Goal: Information Seeking & Learning: Learn about a topic

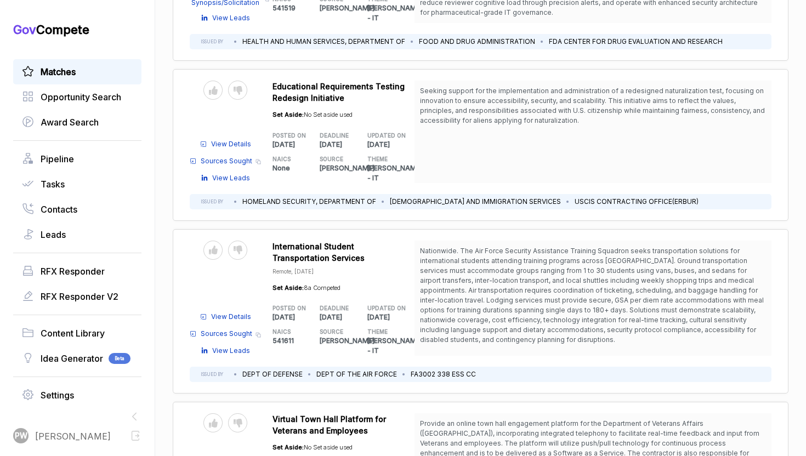
scroll to position [3504, 0]
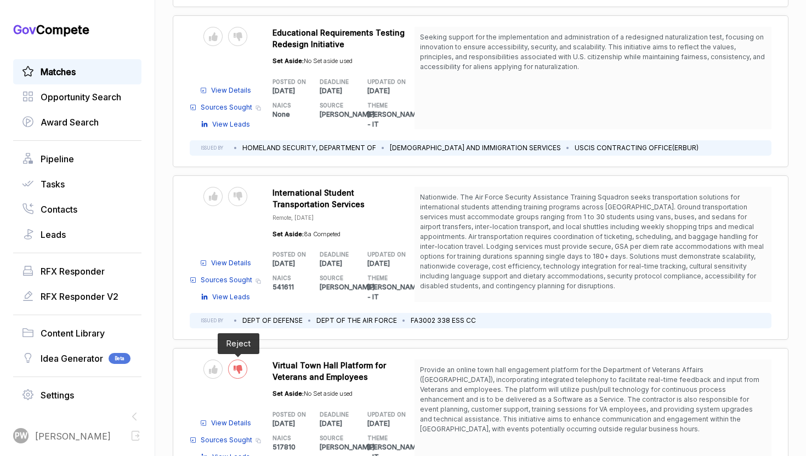
click at [242, 360] on div at bounding box center [237, 369] width 19 height 19
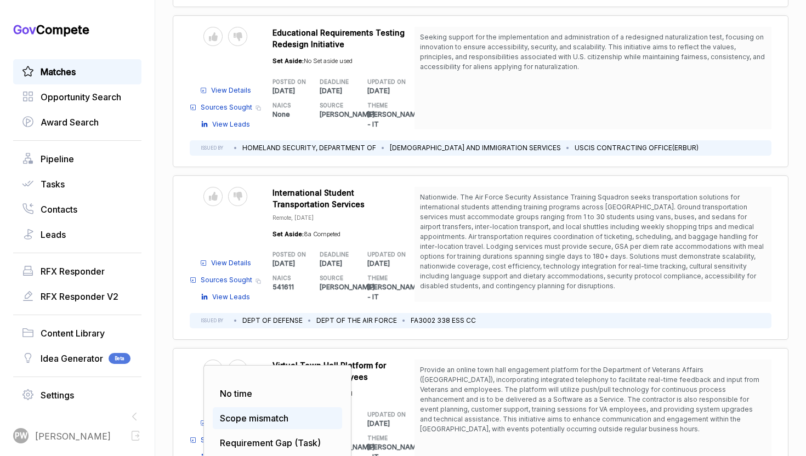
click at [256, 413] on span "Scope mismatch" at bounding box center [254, 418] width 69 height 11
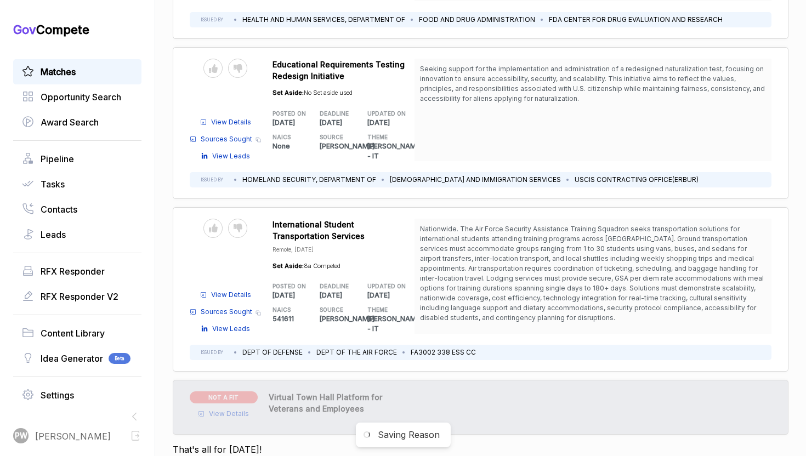
scroll to position [3417, 0]
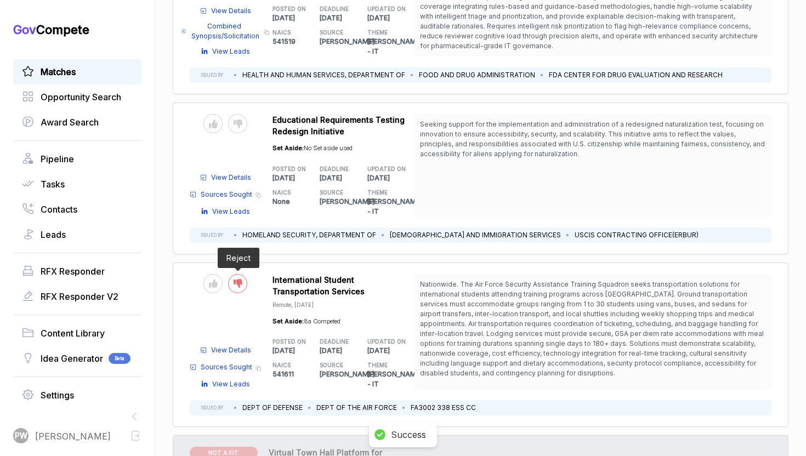
click at [234, 274] on div at bounding box center [237, 283] width 19 height 19
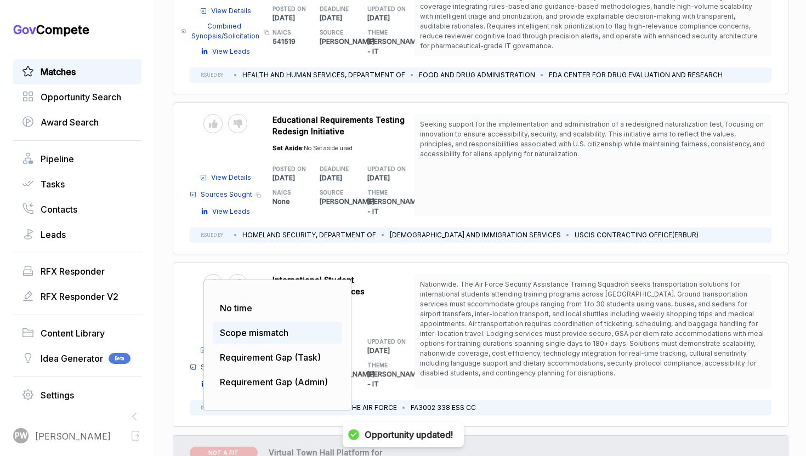
click at [250, 327] on span "Scope mismatch" at bounding box center [254, 332] width 69 height 11
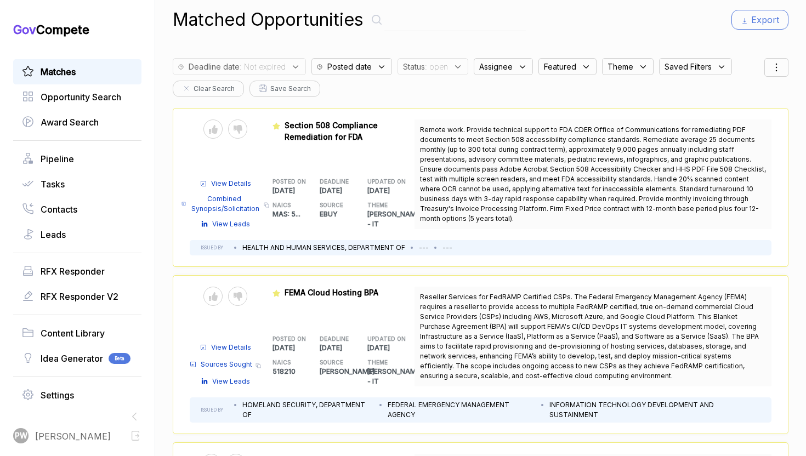
scroll to position [0, 0]
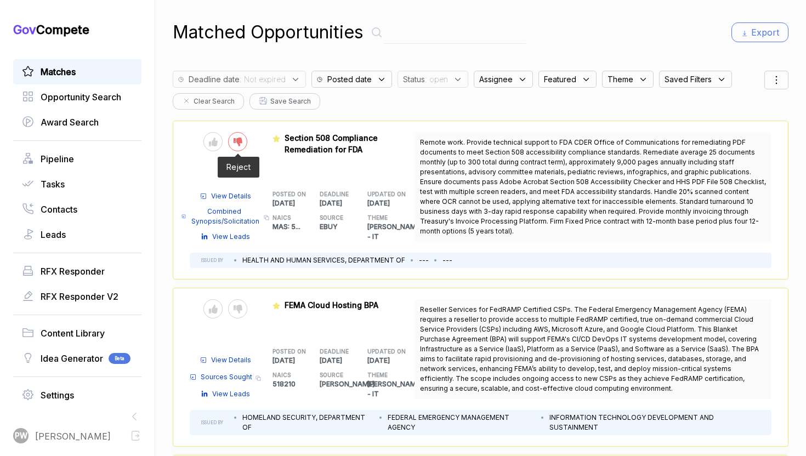
click at [231, 141] on div at bounding box center [237, 141] width 19 height 19
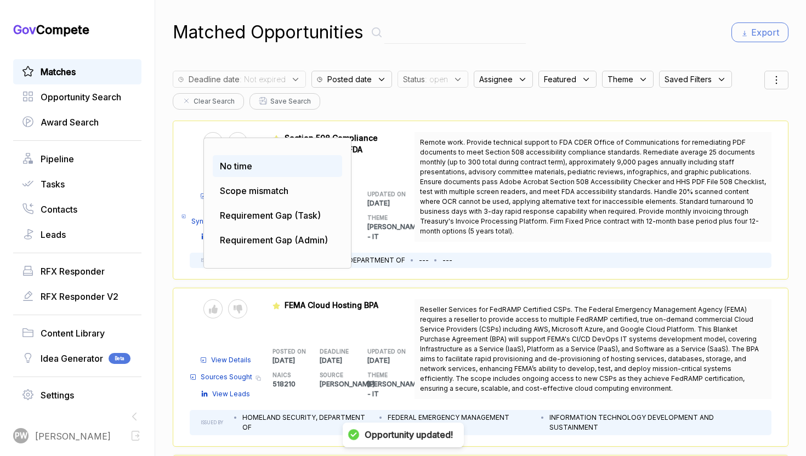
click at [245, 175] on div "No time" at bounding box center [277, 166] width 129 height 22
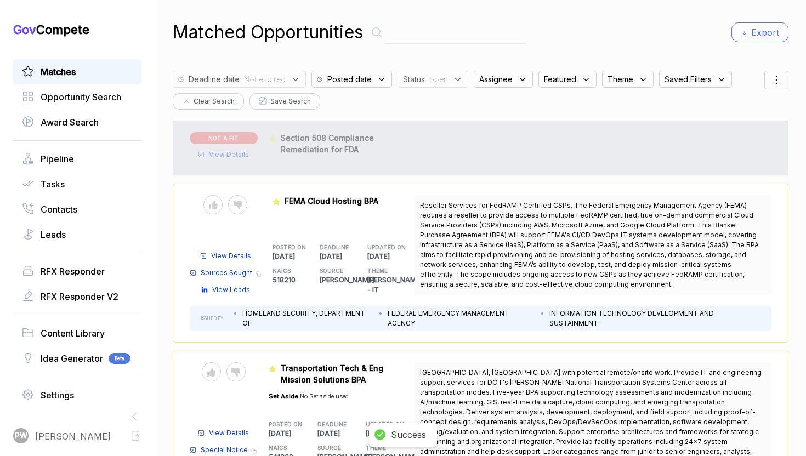
click at [239, 152] on span "View Details" at bounding box center [229, 155] width 40 height 10
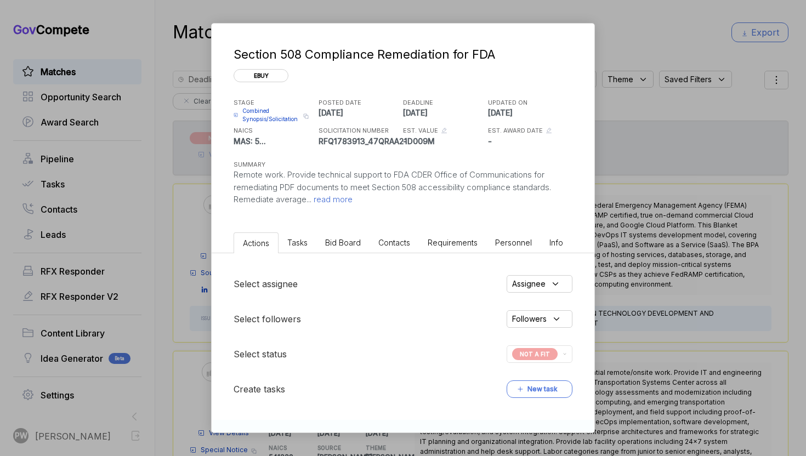
click at [327, 195] on span "read more" at bounding box center [331, 199] width 41 height 10
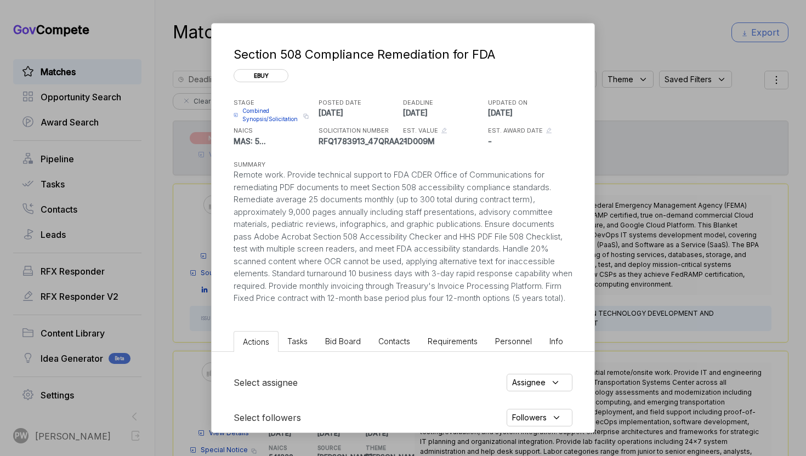
click at [661, 271] on div "Section 508 Compliance Remediation for FDA ebuy STAGE Combined Synopsis/Solicit…" at bounding box center [403, 228] width 806 height 456
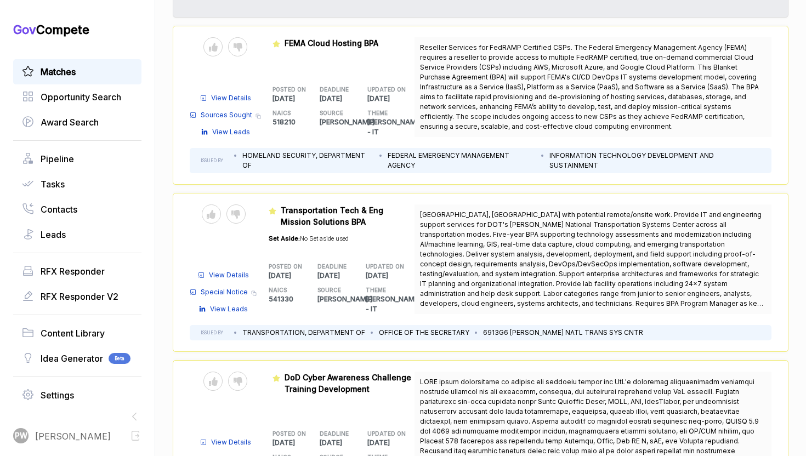
scroll to position [160, 0]
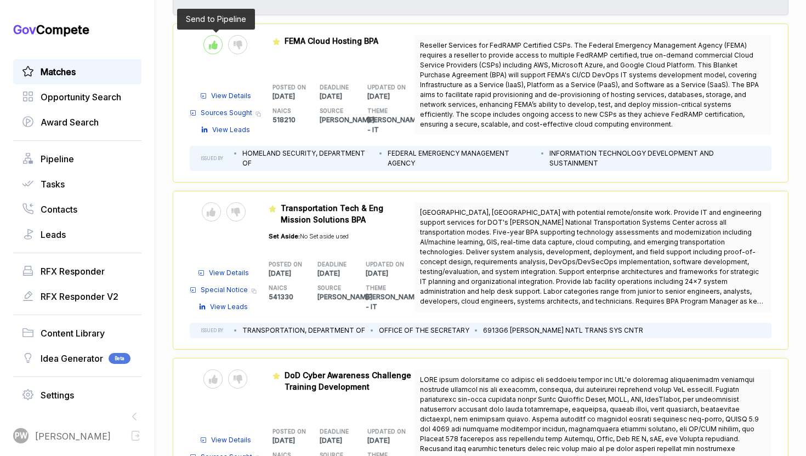
click at [207, 45] on div at bounding box center [212, 44] width 19 height 19
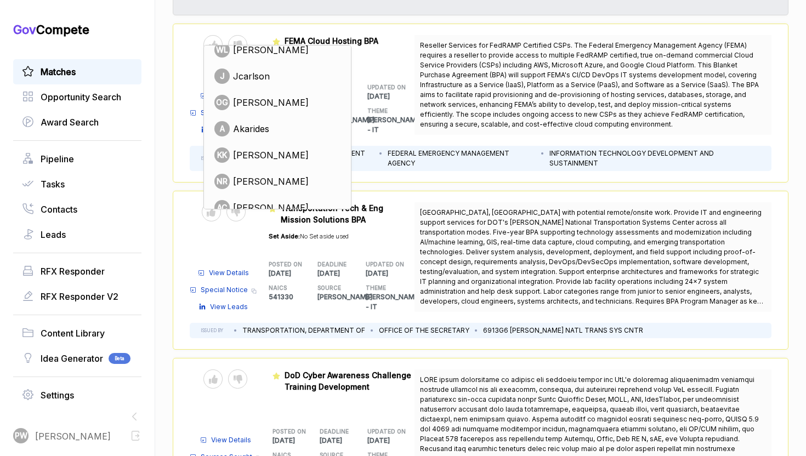
scroll to position [85, 0]
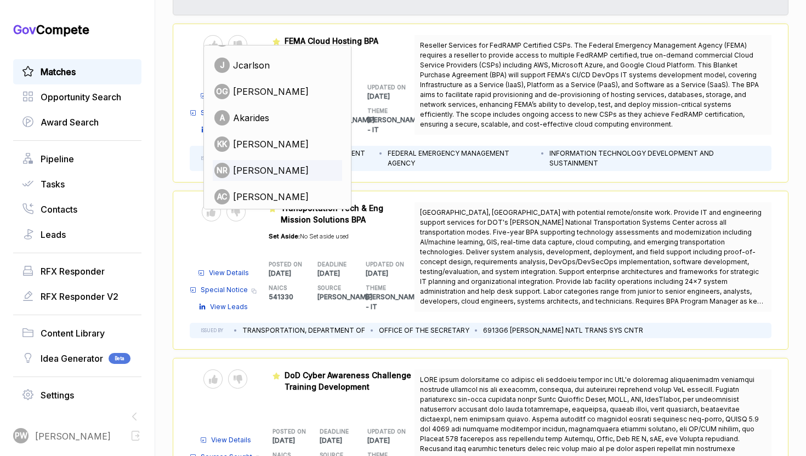
click at [264, 163] on div "NR [PERSON_NAME]" at bounding box center [263, 170] width 99 height 15
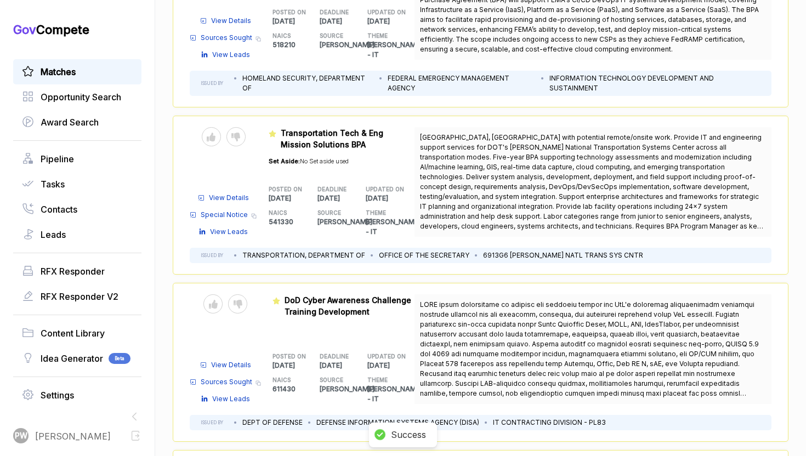
scroll to position [238, 0]
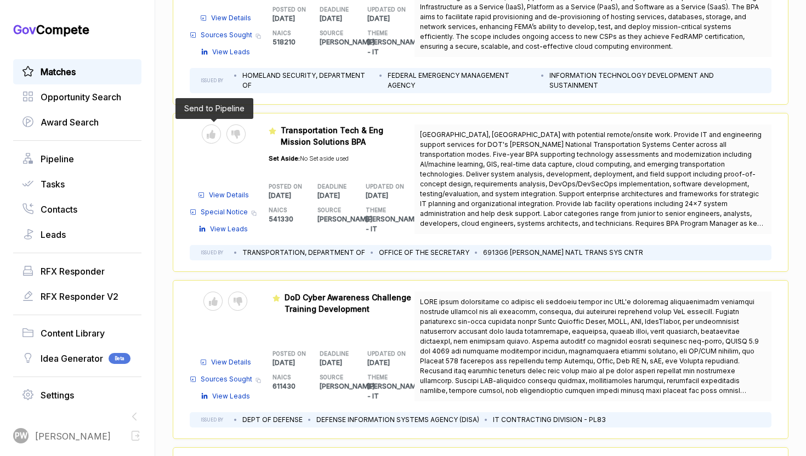
click at [220, 136] on span at bounding box center [214, 133] width 25 height 19
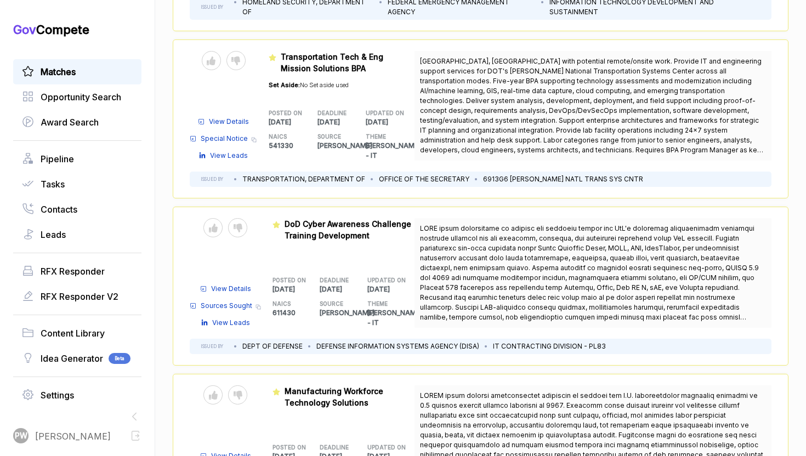
scroll to position [291, 0]
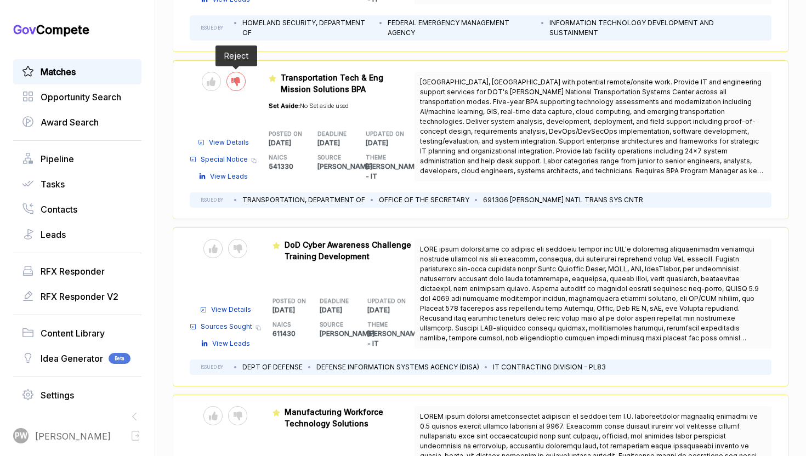
click at [241, 80] on div at bounding box center [235, 81] width 19 height 19
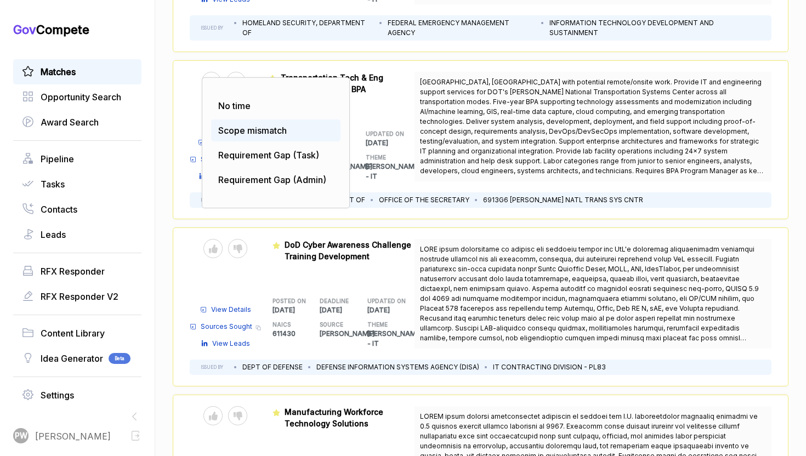
click at [240, 126] on span "Scope mismatch" at bounding box center [252, 130] width 69 height 11
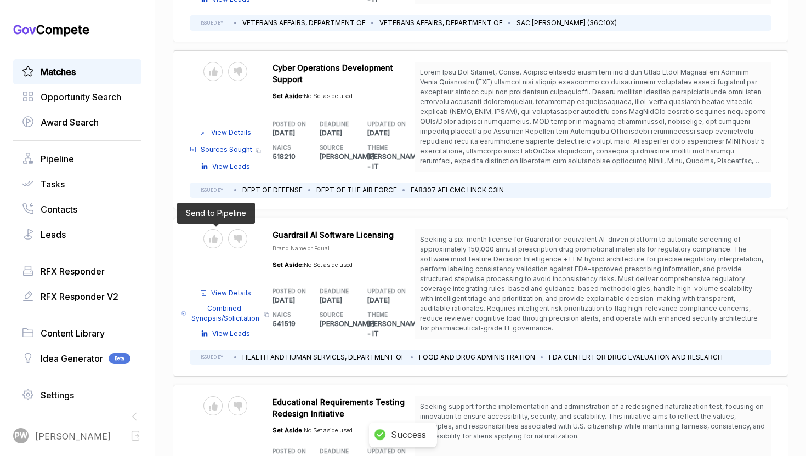
scroll to position [3105, 0]
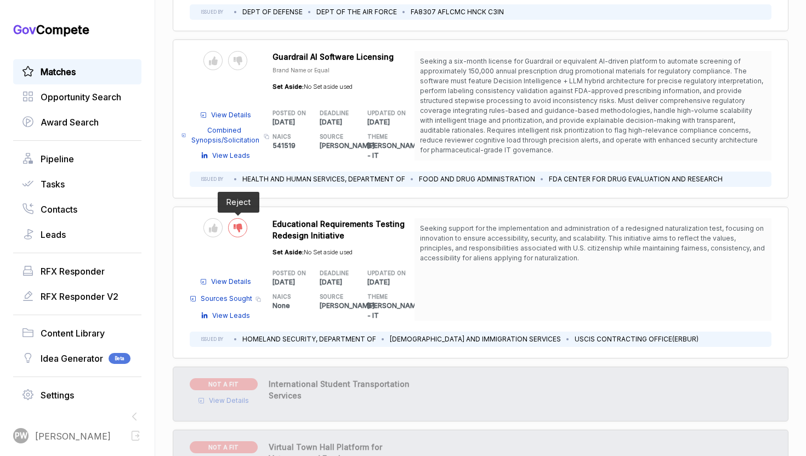
click at [232, 218] on div at bounding box center [237, 227] width 19 height 19
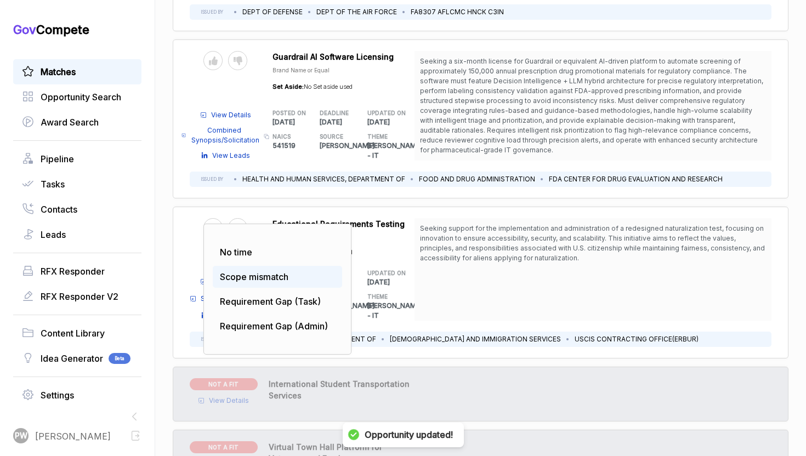
click at [250, 271] on span "Scope mismatch" at bounding box center [254, 276] width 69 height 11
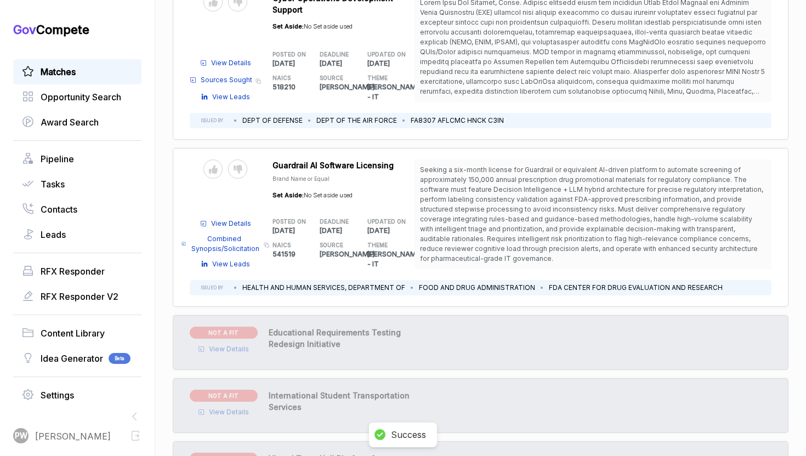
scroll to position [2977, 0]
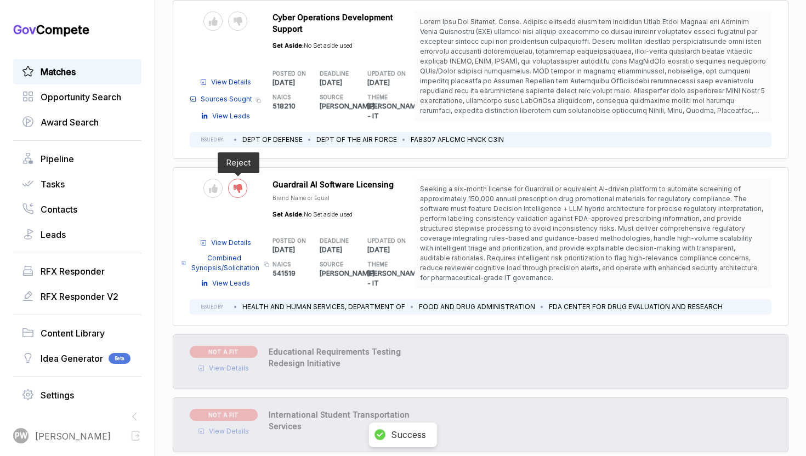
click at [234, 184] on icon at bounding box center [238, 188] width 9 height 9
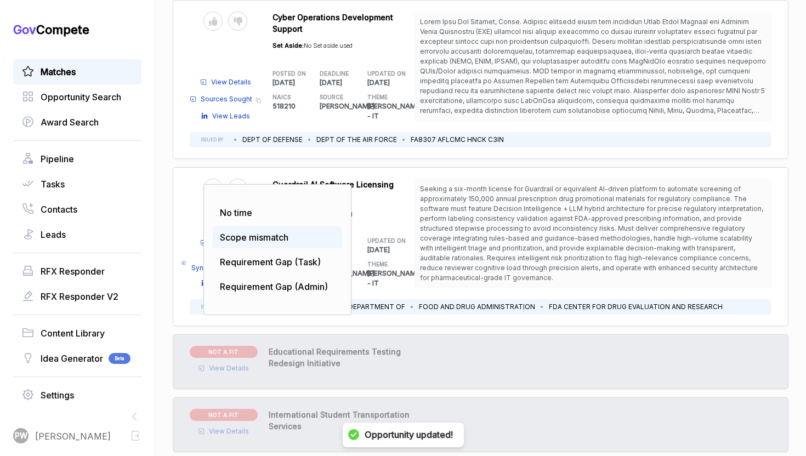
click at [242, 232] on span "Scope mismatch" at bounding box center [254, 237] width 69 height 11
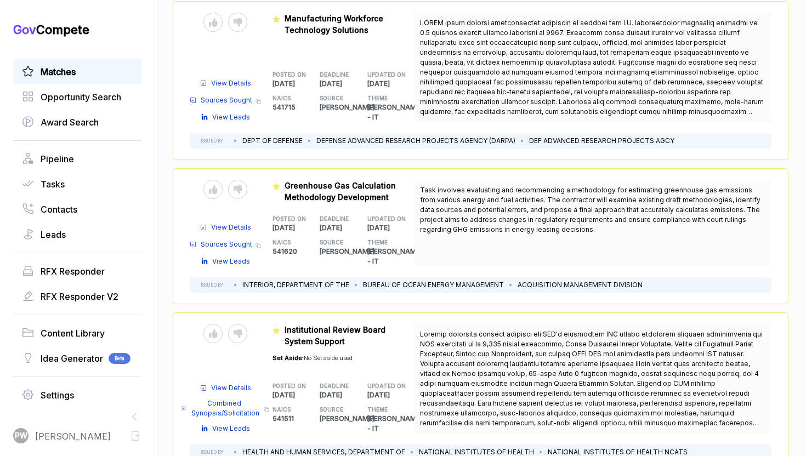
scroll to position [605, 0]
